Goal: Information Seeking & Learning: Learn about a topic

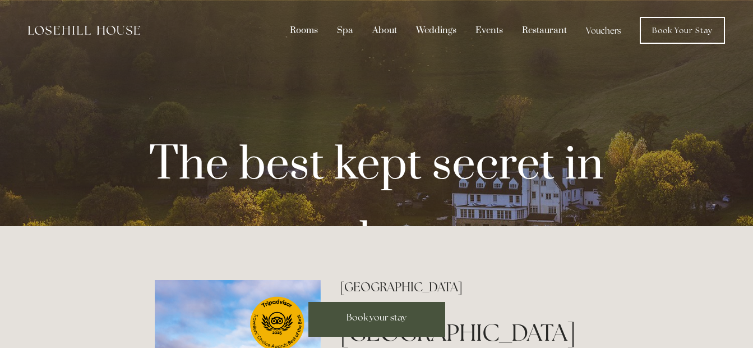
drag, startPoint x: 628, startPoint y: 79, endPoint x: 497, endPoint y: 98, distance: 132.5
click at [497, 98] on div "The best kept secret in the [GEOGRAPHIC_DATA] look inside" at bounding box center [377, 272] width 536 height 348
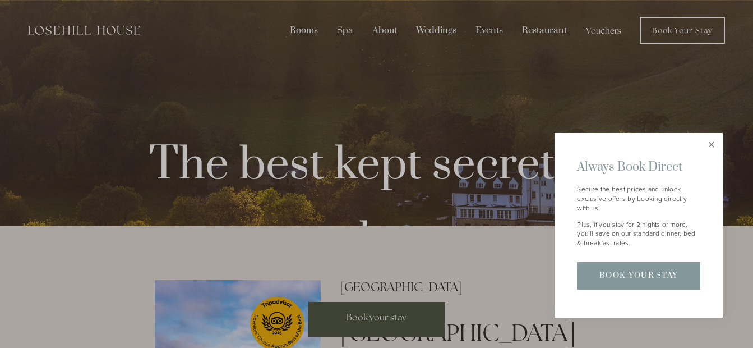
click at [714, 144] on link "Close" at bounding box center [711, 145] width 20 height 20
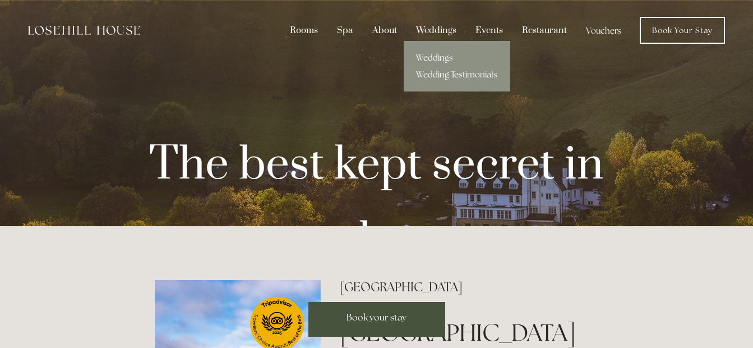
click at [435, 26] on div "Weddings" at bounding box center [436, 30] width 57 height 21
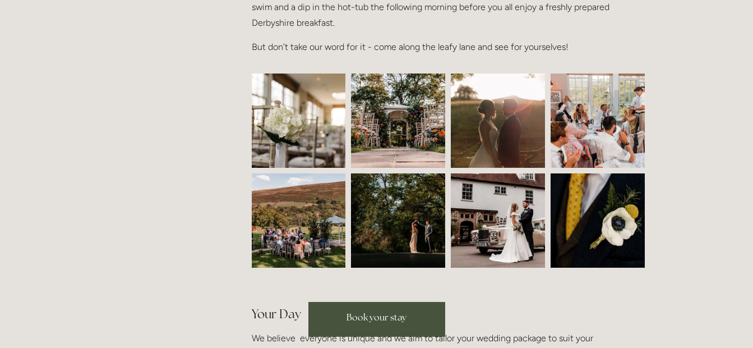
scroll to position [493, 0]
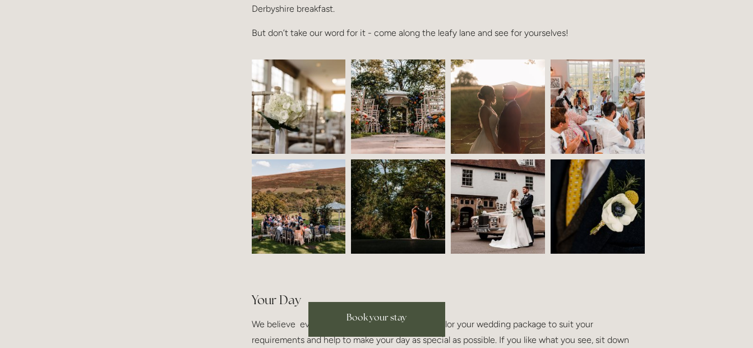
click at [300, 123] on img at bounding box center [298, 106] width 141 height 94
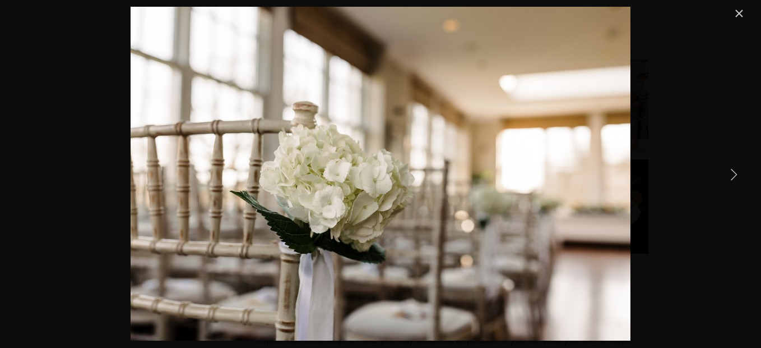
click at [736, 168] on link "Next Item" at bounding box center [733, 173] width 25 height 25
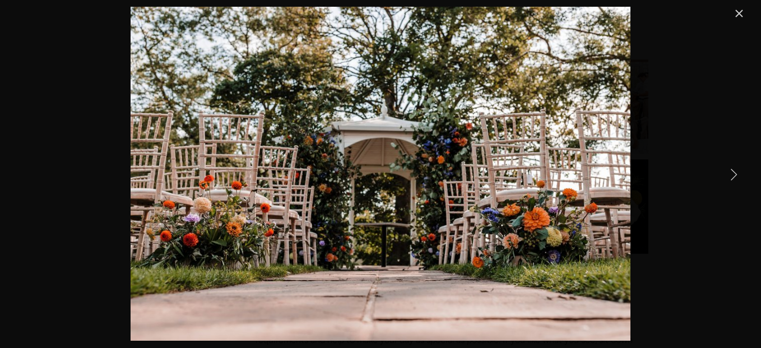
click at [736, 168] on link "Next Item" at bounding box center [733, 173] width 25 height 25
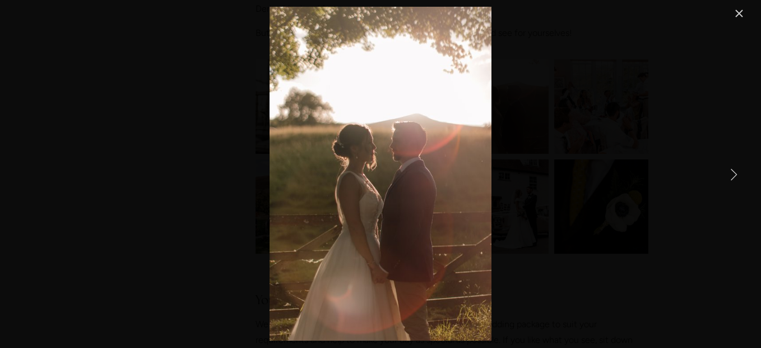
click at [737, 169] on link "Next Item" at bounding box center [733, 173] width 25 height 25
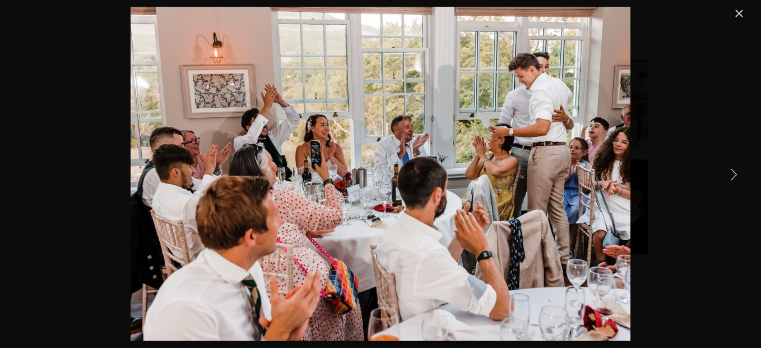
click at [737, 169] on link "Next Item" at bounding box center [733, 173] width 25 height 25
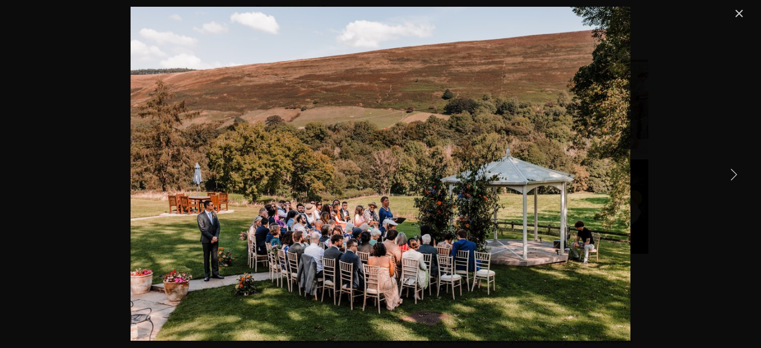
click at [735, 173] on link "Next Item" at bounding box center [733, 173] width 25 height 25
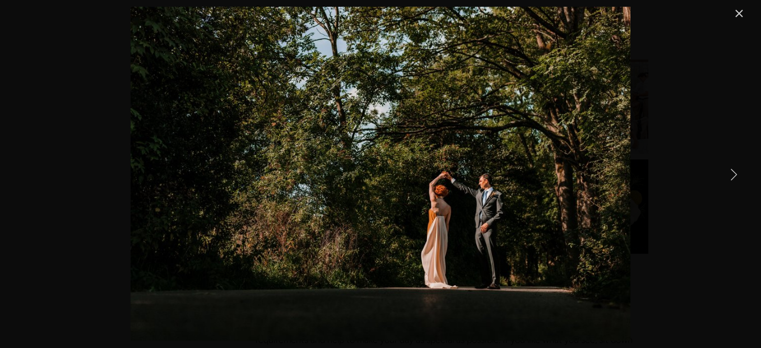
click at [735, 173] on link "Next Item" at bounding box center [733, 173] width 25 height 25
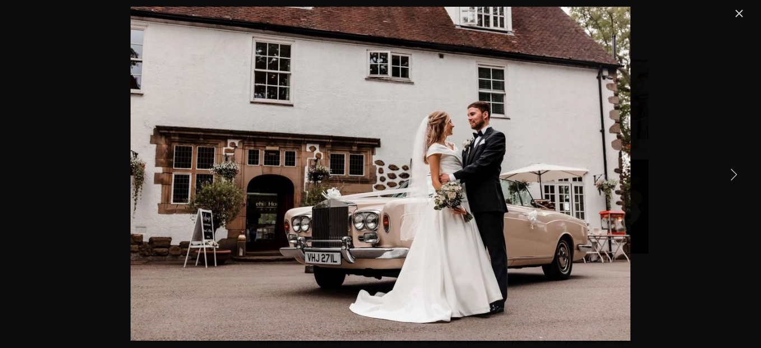
click at [735, 173] on link "Next Item" at bounding box center [733, 173] width 25 height 25
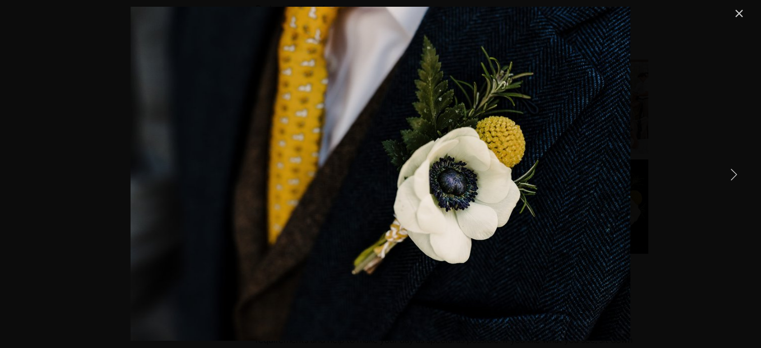
click at [735, 173] on link "Next Item" at bounding box center [733, 173] width 25 height 25
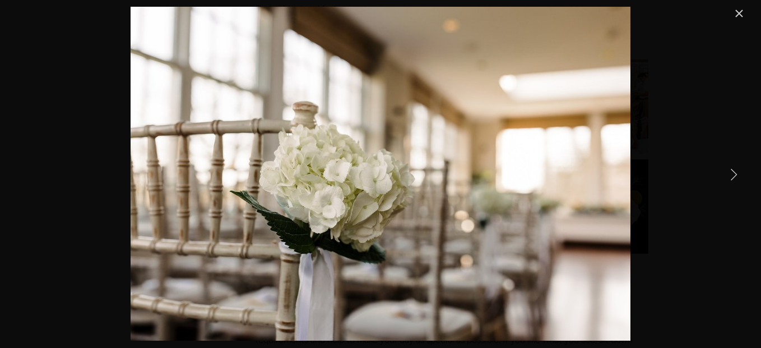
click at [735, 173] on link "Next Item" at bounding box center [733, 173] width 25 height 25
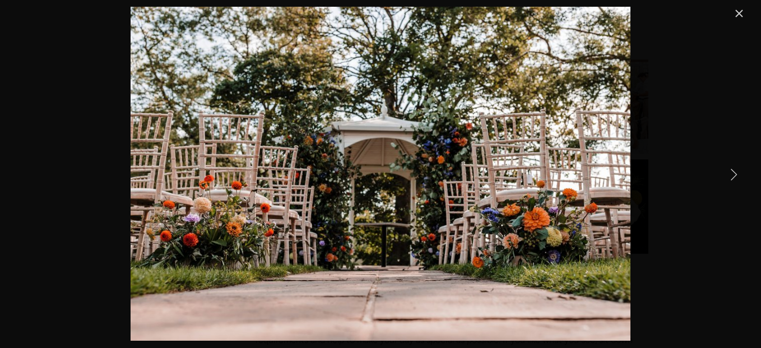
click at [735, 174] on link "Next Item" at bounding box center [733, 173] width 25 height 25
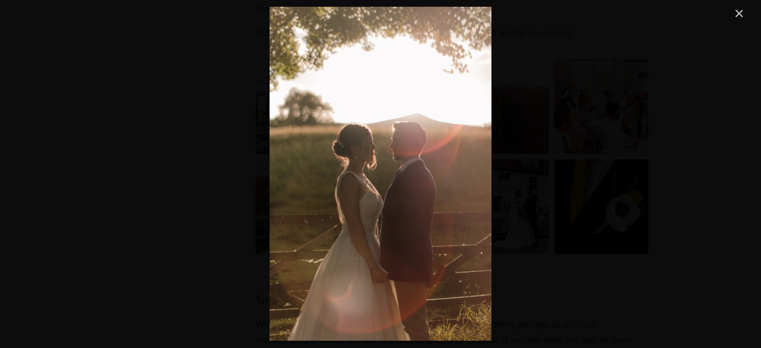
click at [738, 11] on link "Close" at bounding box center [739, 13] width 13 height 13
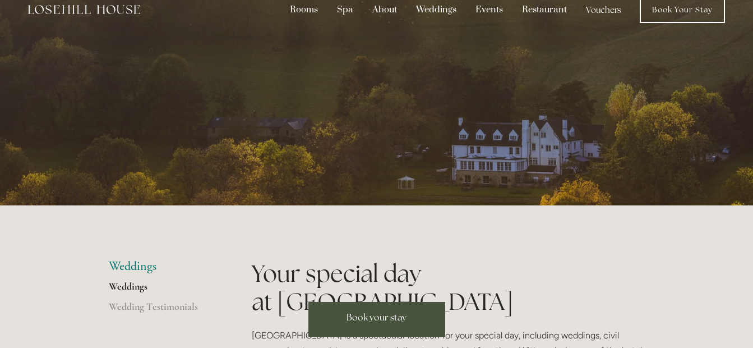
scroll to position [0, 0]
